Goal: Transaction & Acquisition: Book appointment/travel/reservation

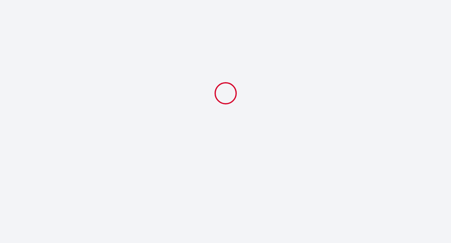
select select
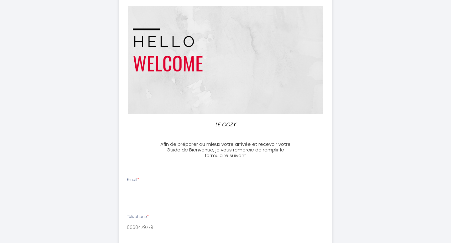
scroll to position [90, 0]
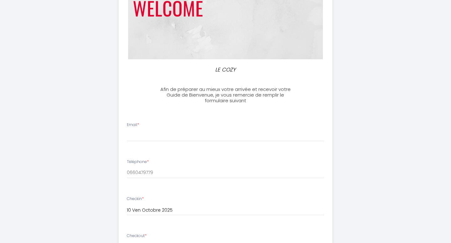
click at [213, 129] on div "Email *" at bounding box center [226, 131] width 206 height 19
click at [185, 139] on input "Email *" at bounding box center [226, 135] width 198 height 11
type input "f.costes@gmail.com"
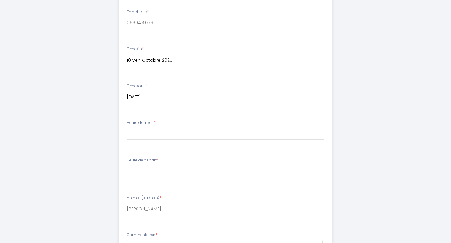
scroll to position [242, 0]
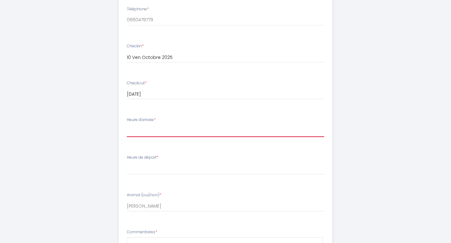
click at [189, 129] on select "17:00 17:30 18:00 18:30 19:00 19:30 20:00 20:30 21:00 21:30 22:00 22:30 23:00 2…" at bounding box center [226, 131] width 198 height 12
click at [166, 132] on select "17:00 17:30 18:00 18:30 19:00 19:30 20:00 20:30 21:00 21:30 22:00 22:30 23:00 2…" at bounding box center [226, 131] width 198 height 12
select select "21:30"
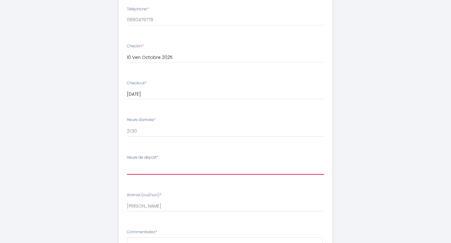
click at [152, 165] on select "00:00 00:30 01:00 01:30 02:00 02:30 03:00 03:30 04:00 04:30 05:00 05:30 06:00 0…" at bounding box center [226, 169] width 198 height 12
select select "09:00"
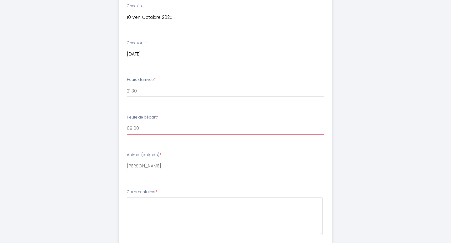
scroll to position [324, 0]
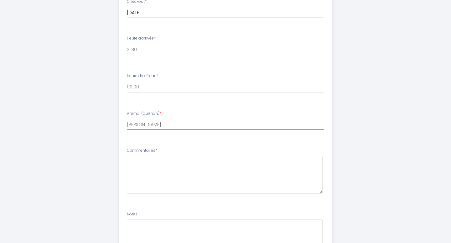
click at [158, 125] on input "Ferdinand" at bounding box center [226, 124] width 198 height 11
drag, startPoint x: 158, startPoint y: 125, endPoint x: 109, endPoint y: 123, distance: 48.3
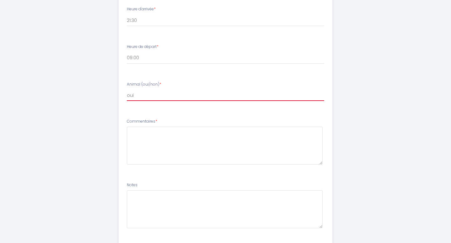
scroll to position [391, 0]
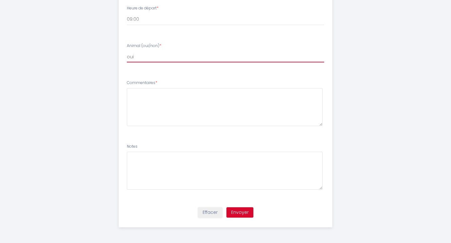
type input "oui"
click at [243, 216] on button "Envoyer" at bounding box center [240, 212] width 27 height 11
click at [162, 104] on textarea at bounding box center [225, 107] width 196 height 38
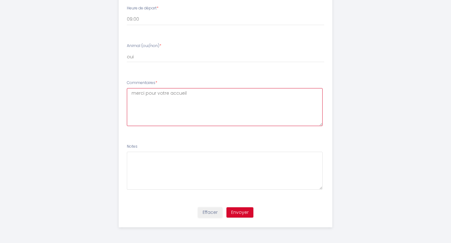
type textarea "merci pour votre accueil"
click at [243, 206] on div "Effacer Envoyer" at bounding box center [226, 215] width 222 height 24
click at [240, 210] on button "Envoyer" at bounding box center [240, 212] width 27 height 11
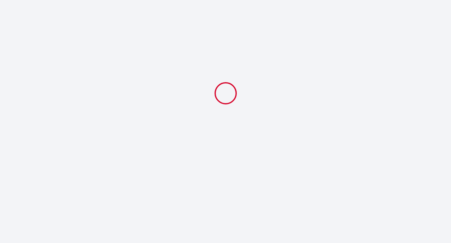
select select "21:30"
select select "09:00"
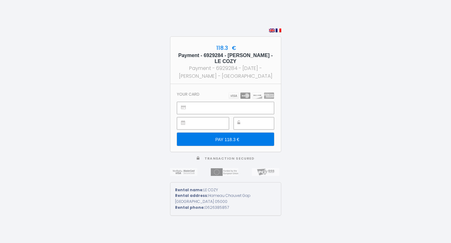
click at [197, 139] on input "PAY 118.3 €" at bounding box center [225, 139] width 97 height 13
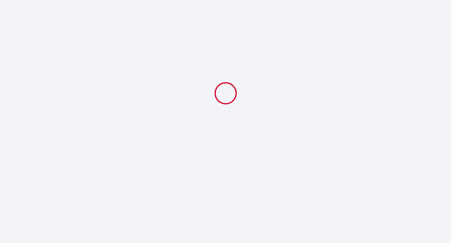
select select "21:30"
select select "09:00"
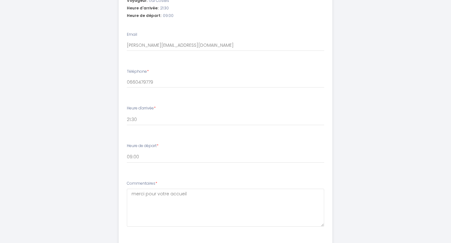
scroll to position [284, 0]
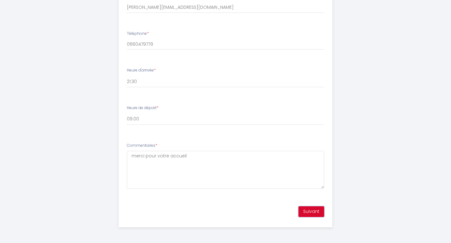
click at [316, 215] on button "Suivant" at bounding box center [312, 211] width 26 height 11
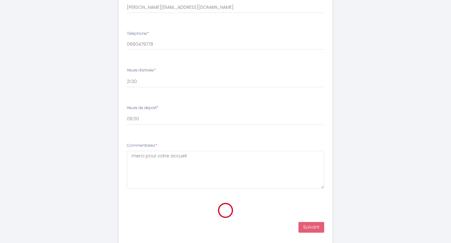
scroll to position [112, 0]
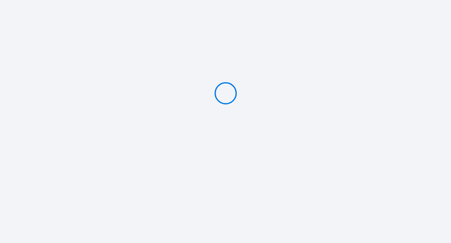
type input "PAY 118.3 €"
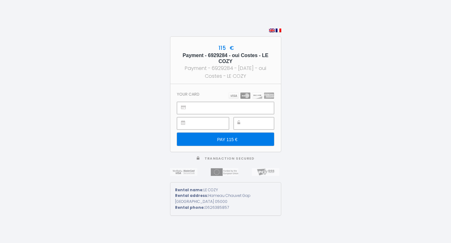
click at [236, 144] on input "PAY 115 €" at bounding box center [225, 139] width 97 height 13
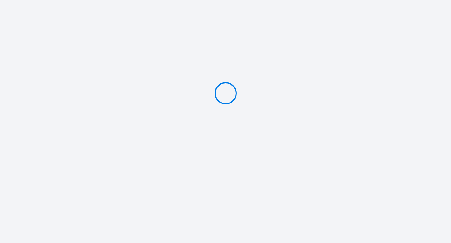
type input "PAY 115 €"
